Goal: Obtain resource: Download file/media

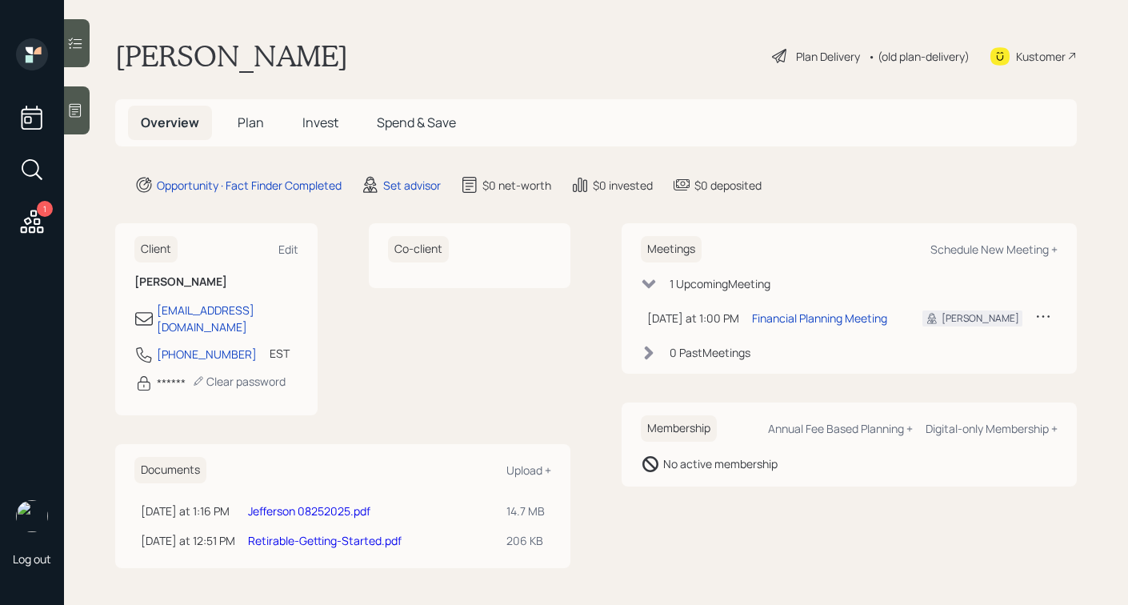
click at [326, 503] on link "Jefferson 08252025.pdf" at bounding box center [309, 510] width 122 height 15
